Goal: Find specific page/section: Find specific page/section

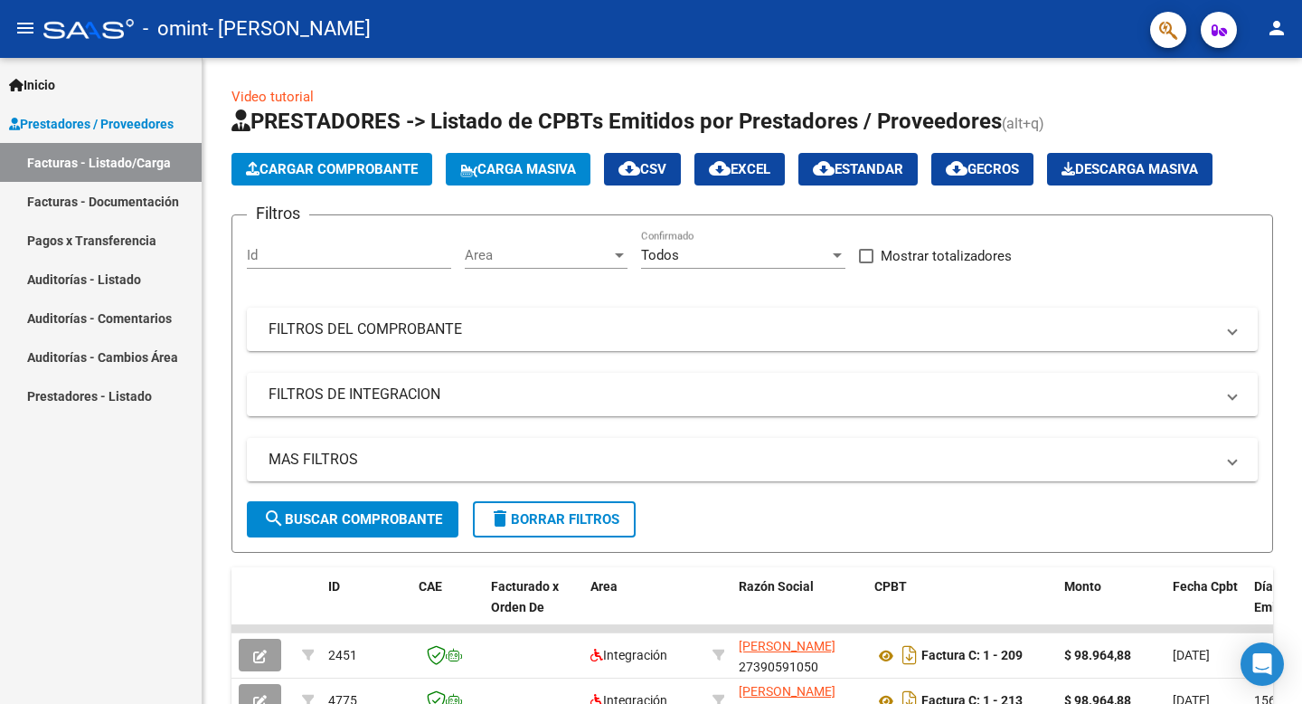
click at [99, 137] on link "Prestadores / Proveedores" at bounding box center [101, 123] width 202 height 39
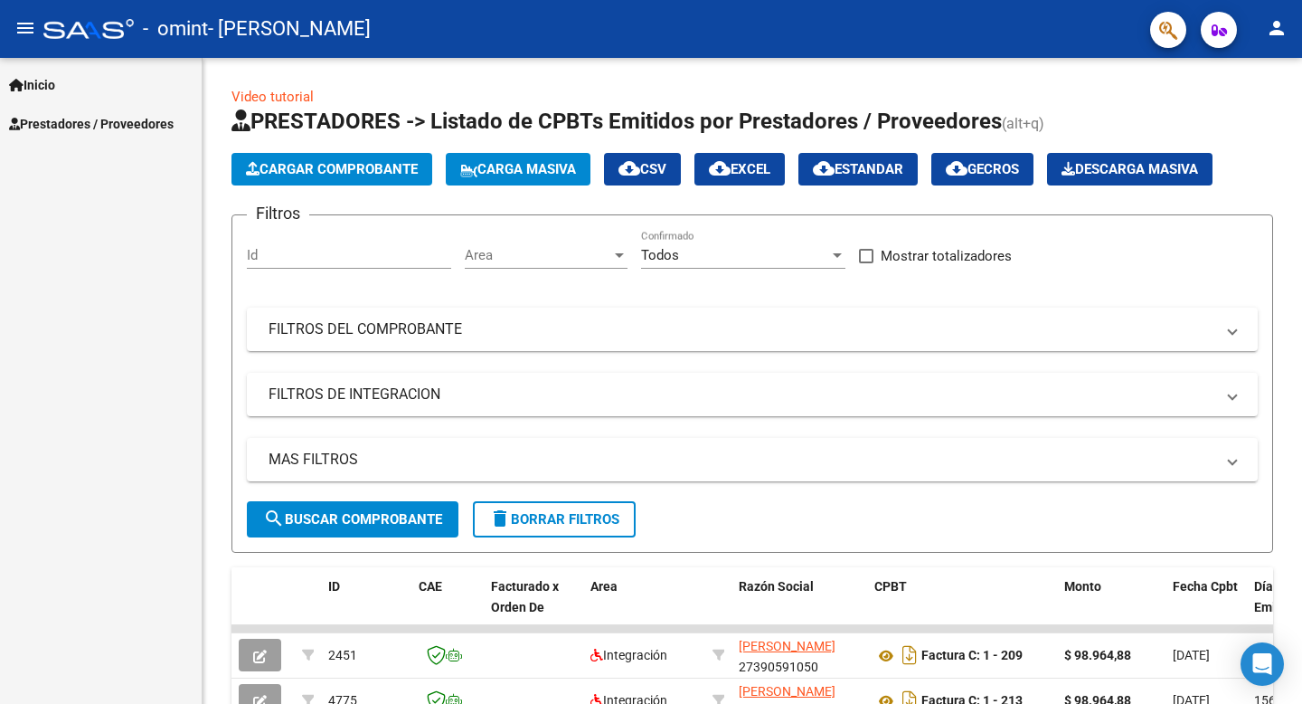
click at [114, 125] on span "Prestadores / Proveedores" at bounding box center [91, 124] width 165 height 20
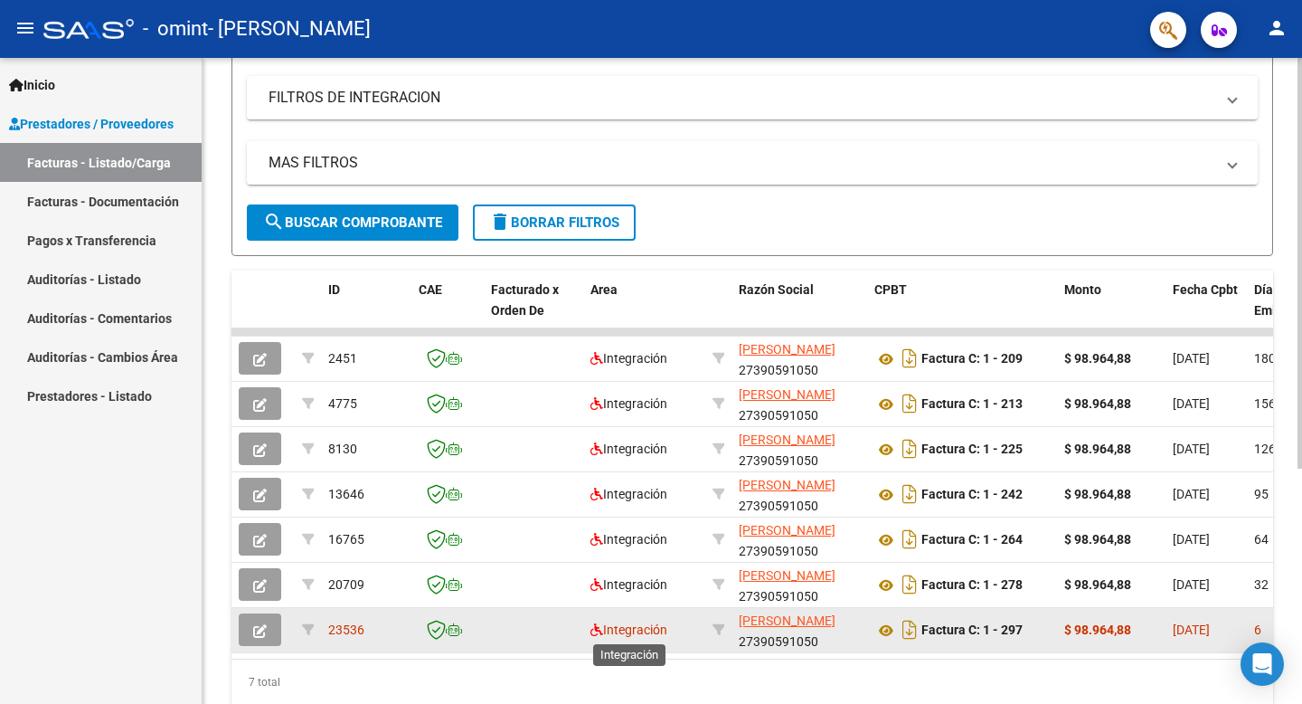
click at [631, 630] on span "Integración" at bounding box center [629, 629] width 77 height 14
click at [346, 625] on span "23536" at bounding box center [346, 629] width 36 height 14
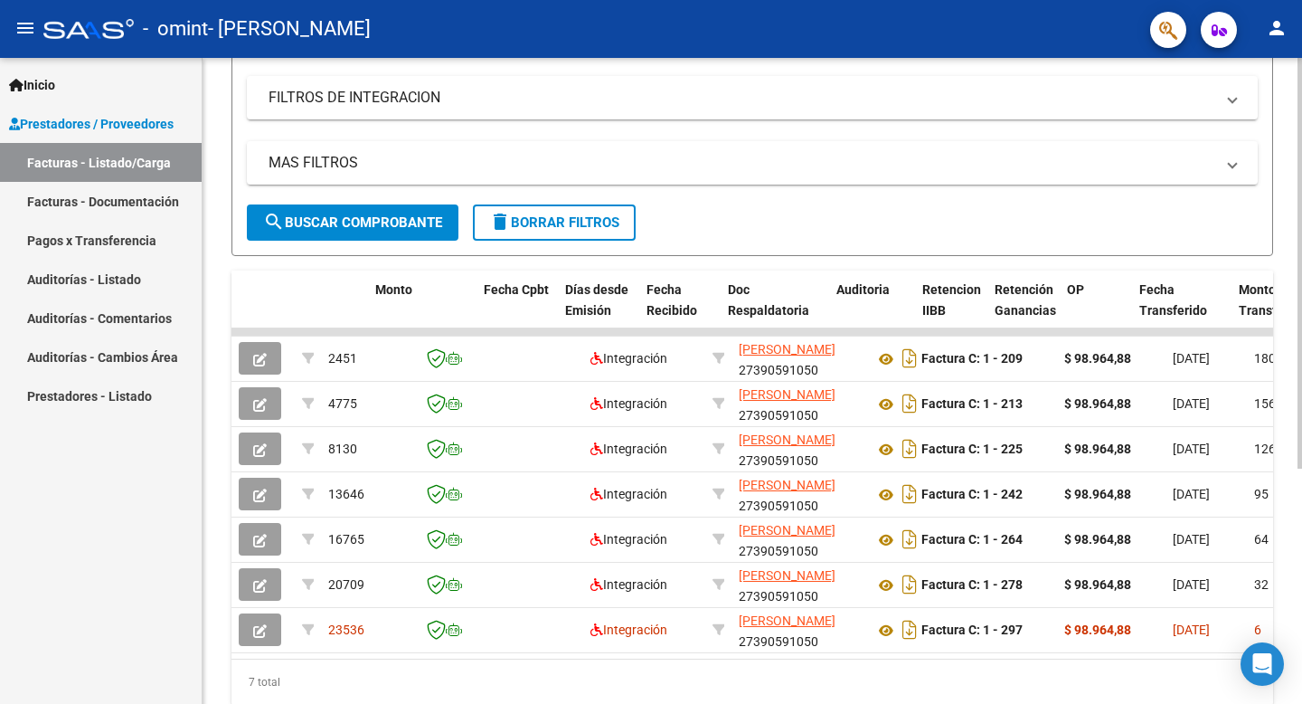
scroll to position [0, 689]
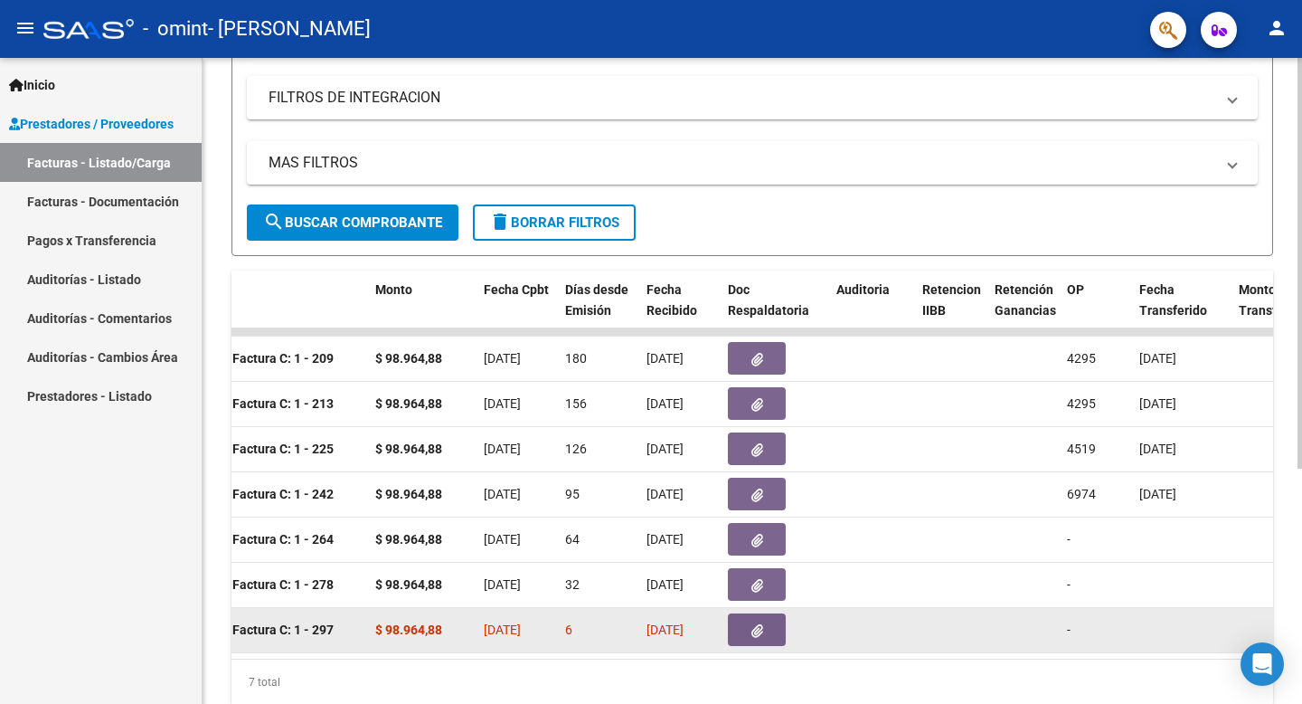
click at [684, 627] on span "[DATE]" at bounding box center [665, 629] width 37 height 14
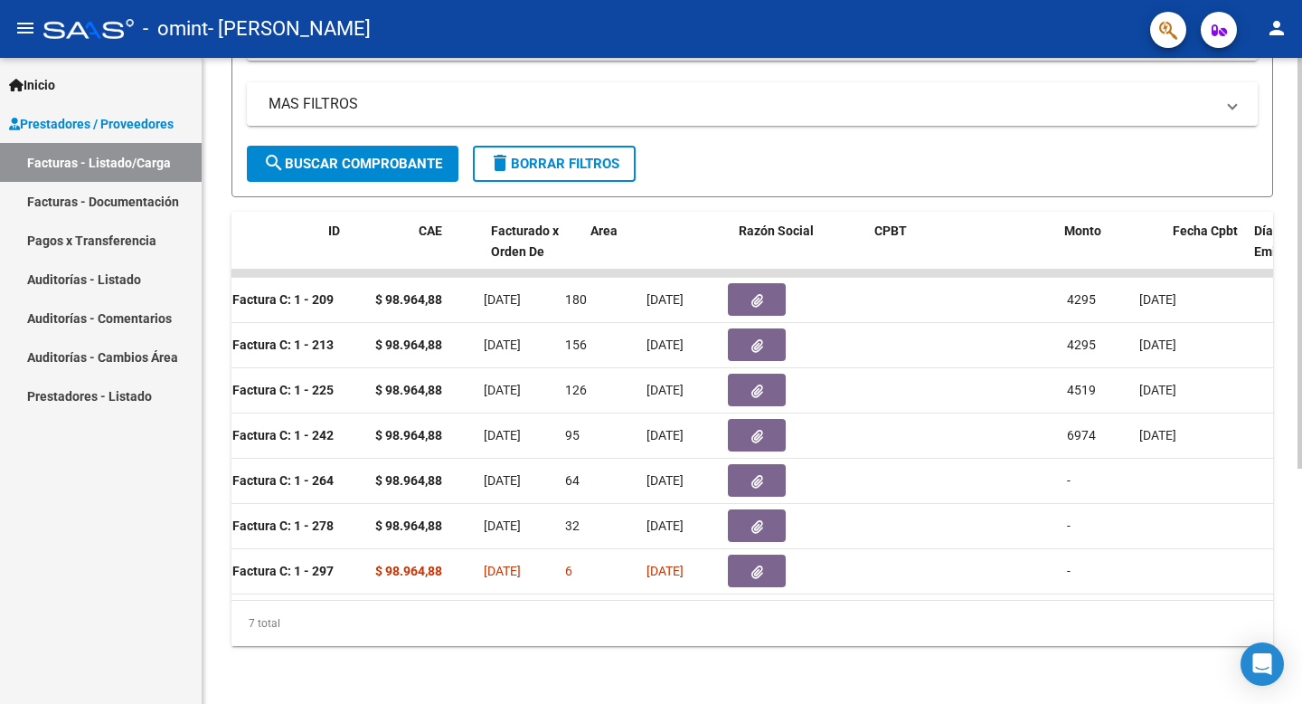
scroll to position [0, 0]
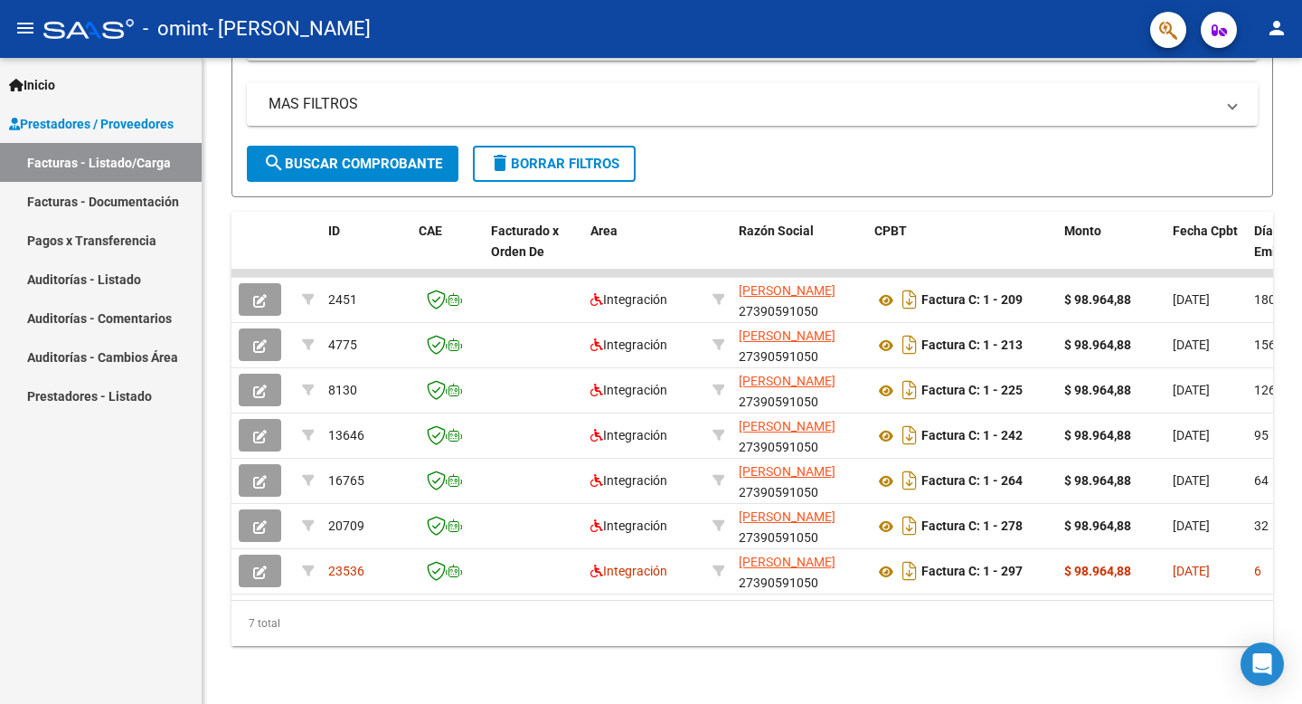
click at [101, 206] on link "Facturas - Documentación" at bounding box center [101, 201] width 202 height 39
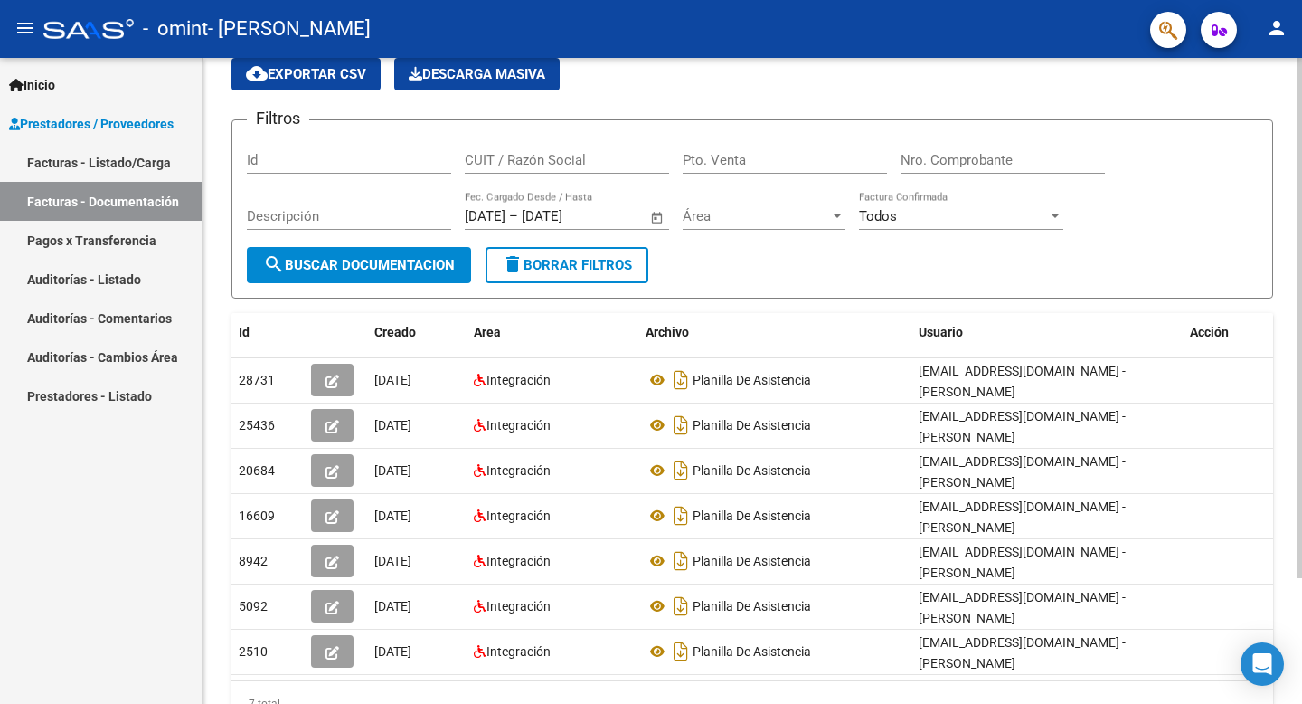
scroll to position [68, 0]
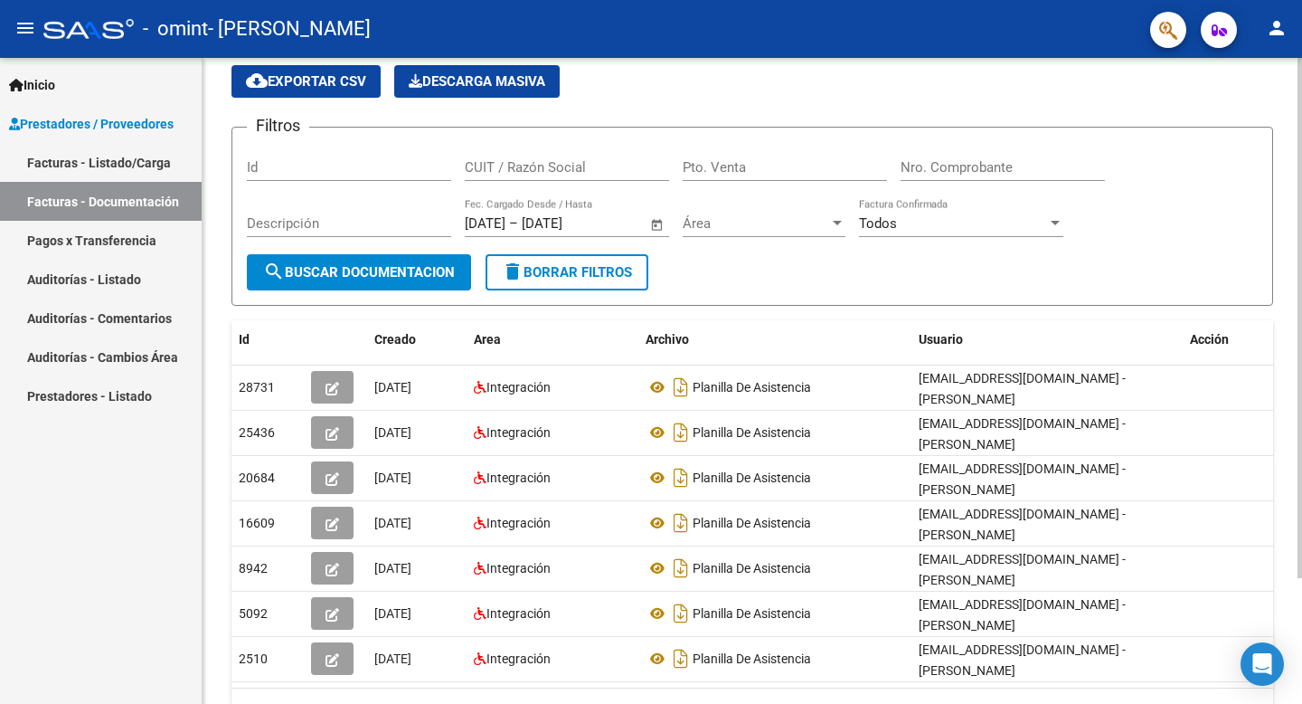
click at [1299, 128] on div at bounding box center [1300, 372] width 5 height 520
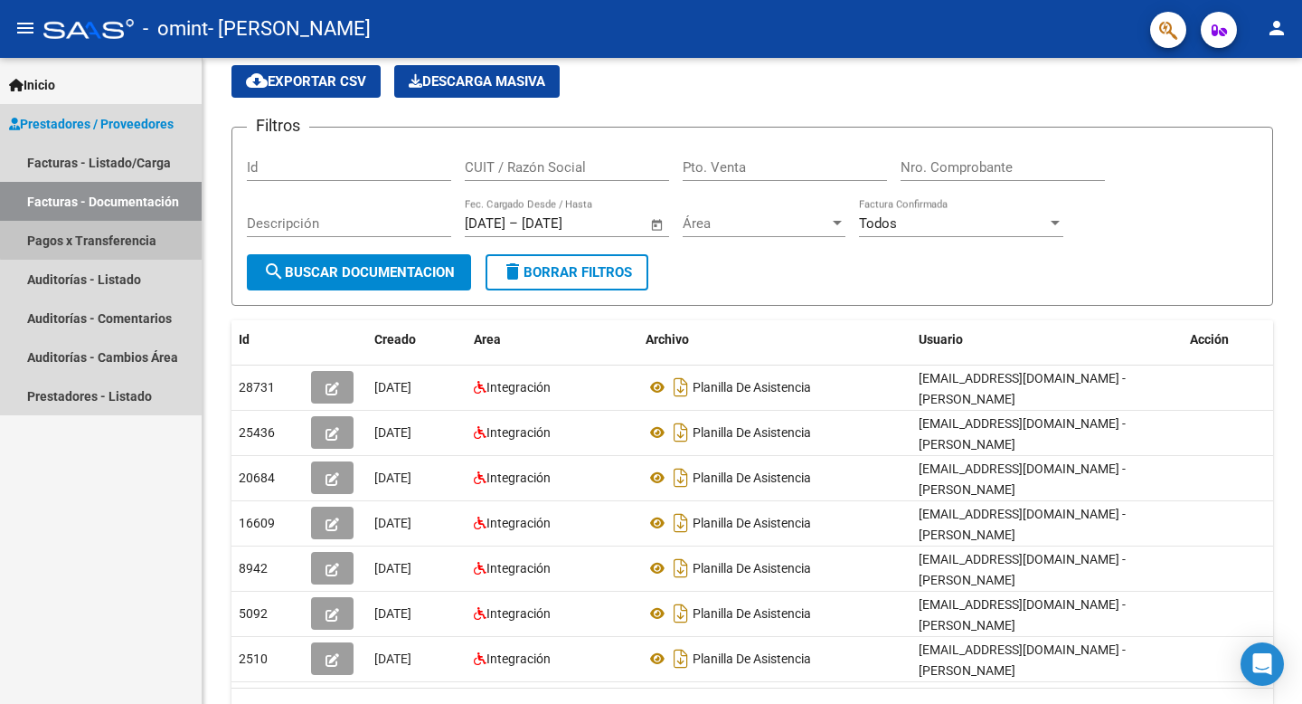
click at [125, 238] on link "Pagos x Transferencia" at bounding box center [101, 240] width 202 height 39
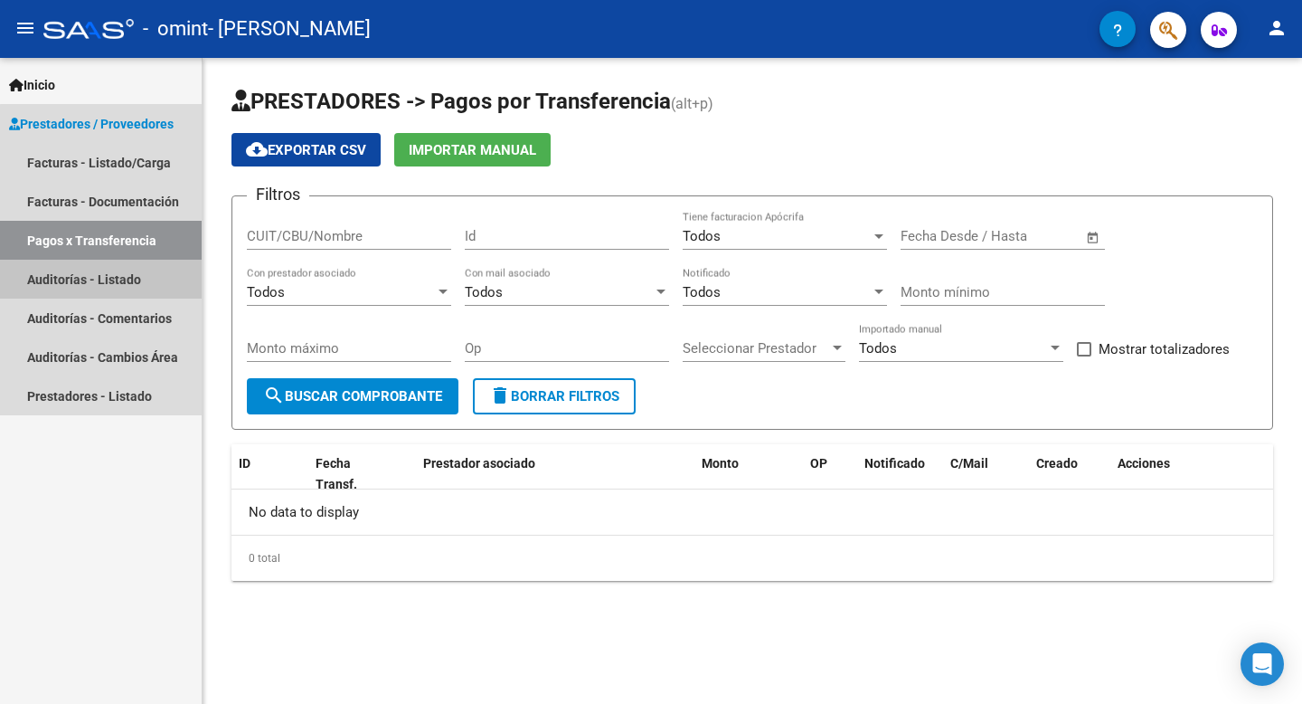
click at [117, 284] on link "Auditorías - Listado" at bounding box center [101, 279] width 202 height 39
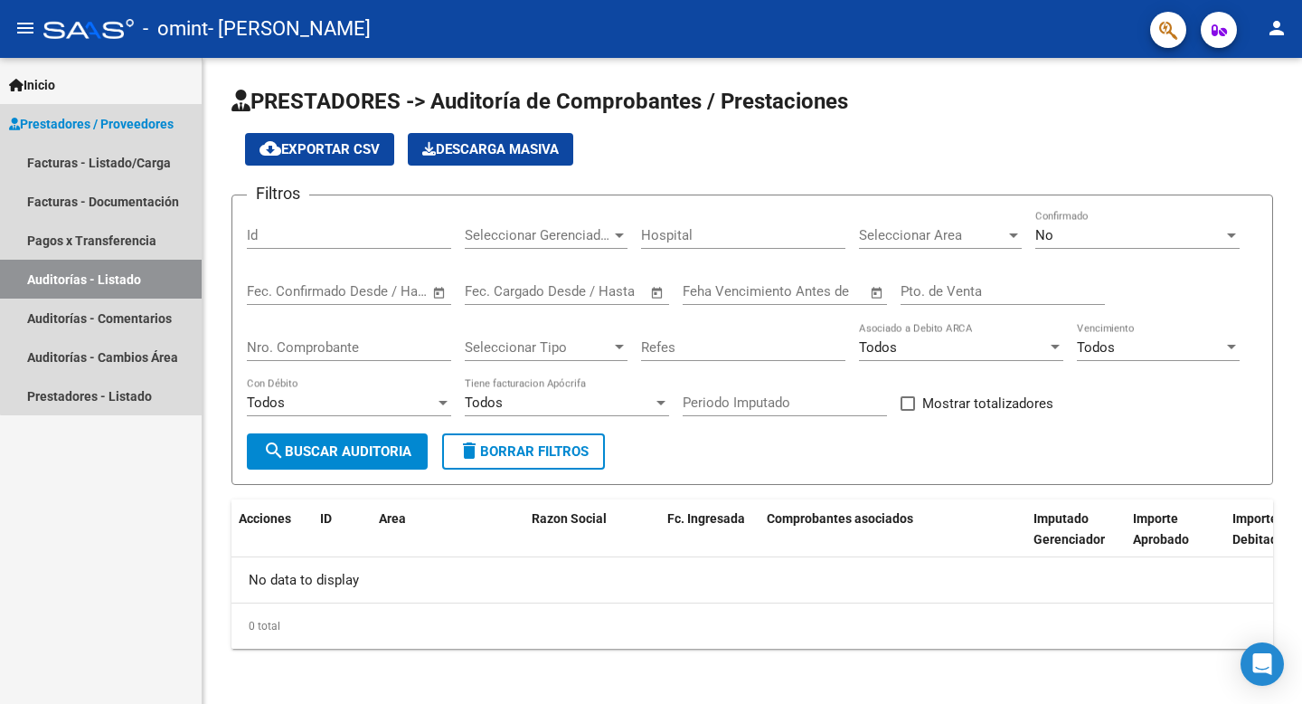
click at [145, 114] on span "Prestadores / Proveedores" at bounding box center [91, 124] width 165 height 20
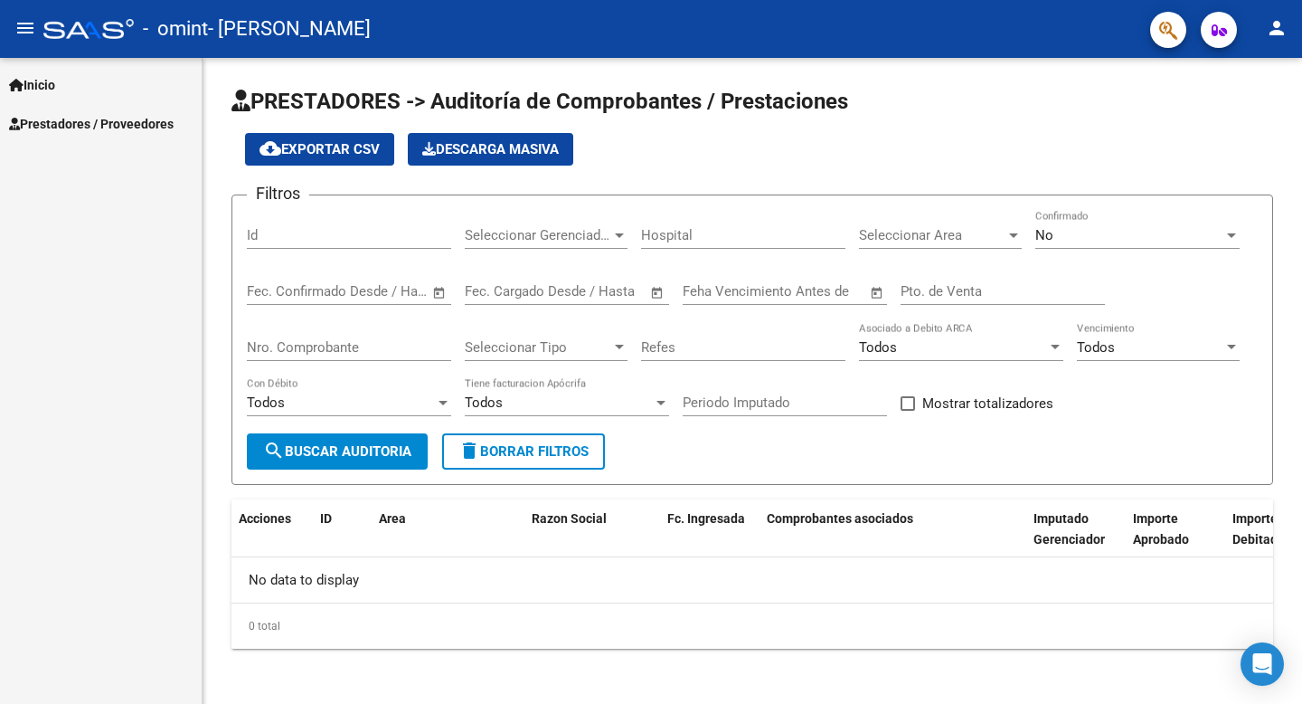
click at [137, 130] on span "Prestadores / Proveedores" at bounding box center [91, 124] width 165 height 20
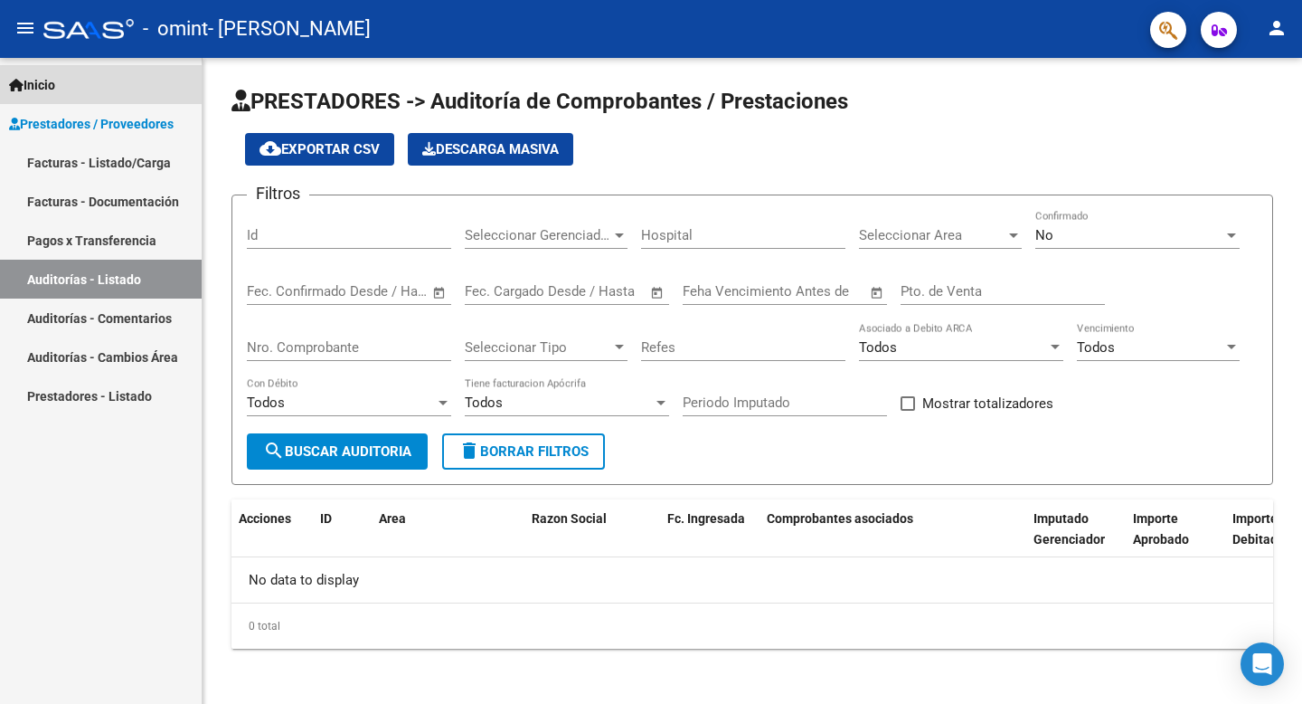
click at [135, 86] on link "Inicio" at bounding box center [101, 84] width 202 height 39
